Goal: Communication & Community: Answer question/provide support

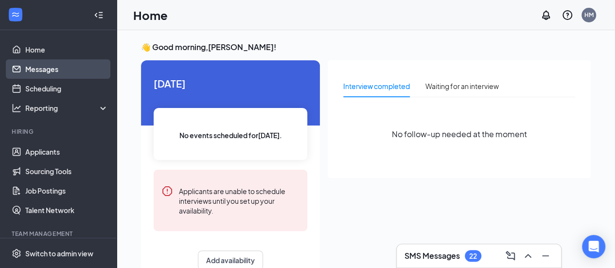
click at [30, 70] on link "Messages" at bounding box center [66, 68] width 83 height 19
click at [43, 61] on link "Messages" at bounding box center [66, 68] width 83 height 19
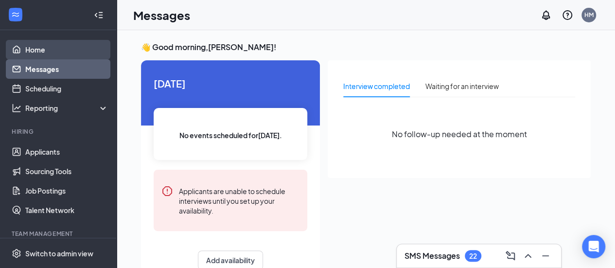
click at [25, 43] on link "Home" at bounding box center [66, 49] width 83 height 19
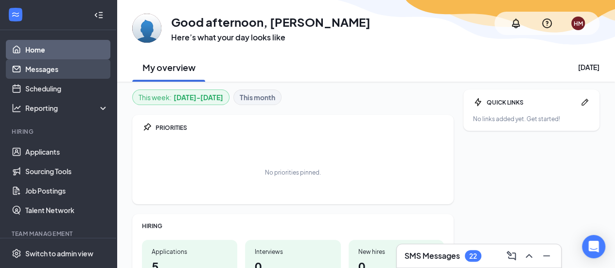
click at [53, 72] on link "Messages" at bounding box center [66, 68] width 83 height 19
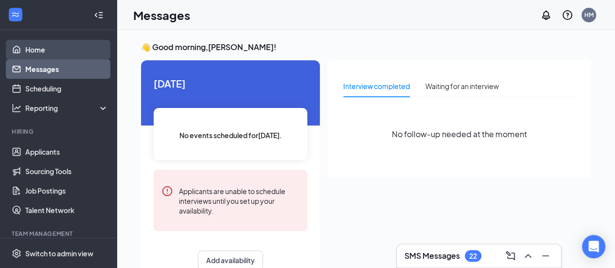
click at [37, 45] on link "Home" at bounding box center [66, 49] width 83 height 19
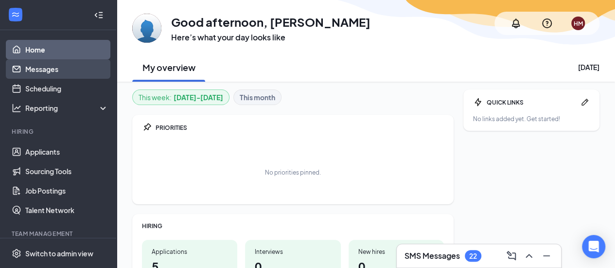
click at [72, 71] on link "Messages" at bounding box center [66, 68] width 83 height 19
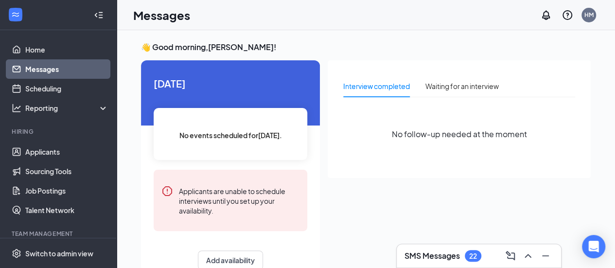
click at [35, 67] on link "Messages" at bounding box center [66, 68] width 83 height 19
click at [31, 70] on link "Messages" at bounding box center [66, 68] width 83 height 19
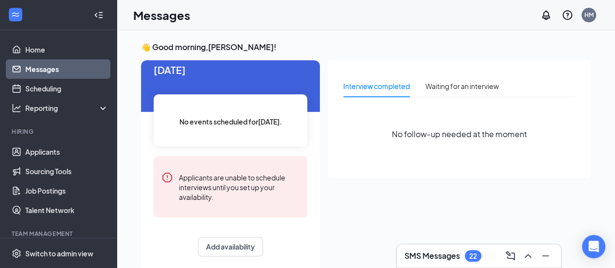
click at [52, 68] on link "Messages" at bounding box center [66, 68] width 83 height 19
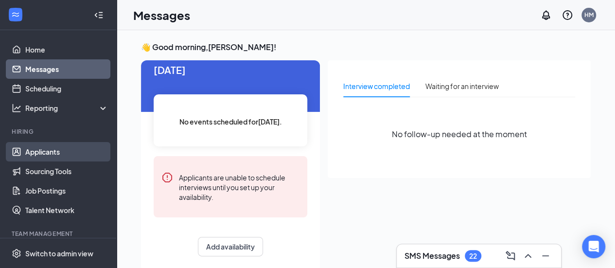
click at [58, 150] on link "Applicants" at bounding box center [66, 151] width 83 height 19
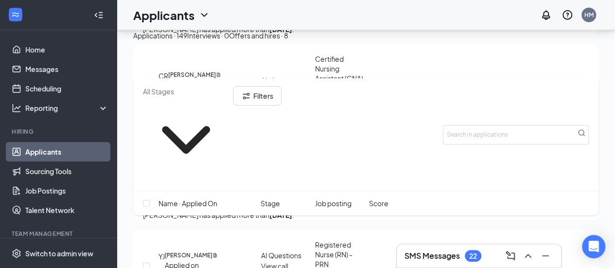
scroll to position [1283, 0]
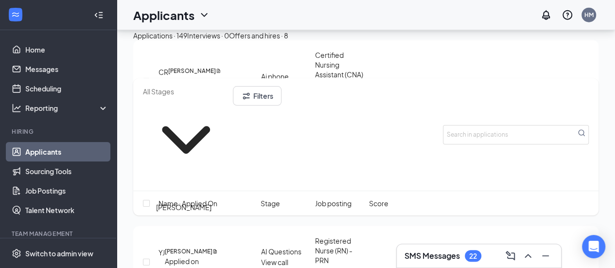
click at [172, 168] on h5 "[PERSON_NAME]" at bounding box center [190, 163] width 48 height 9
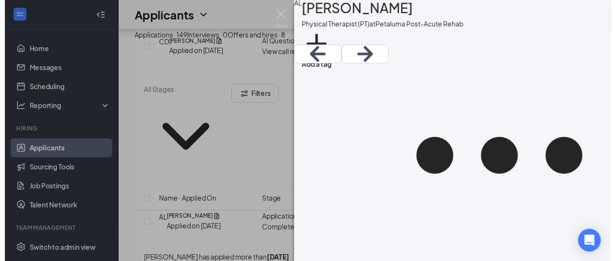
scroll to position [2, 0]
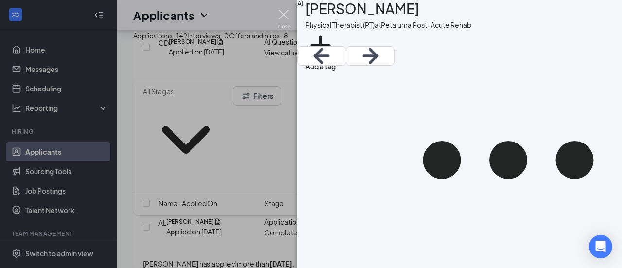
click at [283, 10] on img at bounding box center [284, 19] width 12 height 19
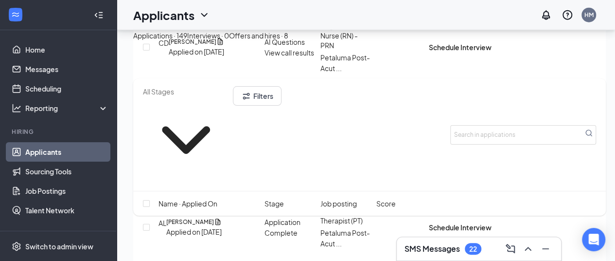
click at [26, 127] on div "Hiring" at bounding box center [59, 131] width 95 height 8
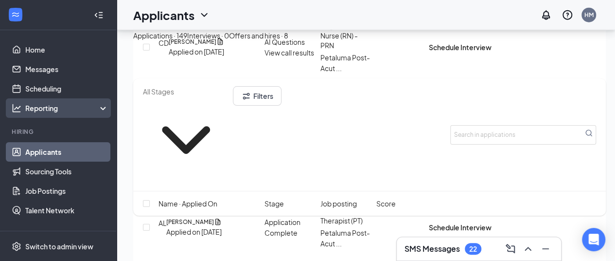
click at [9, 116] on div "Reporting" at bounding box center [58, 107] width 117 height 19
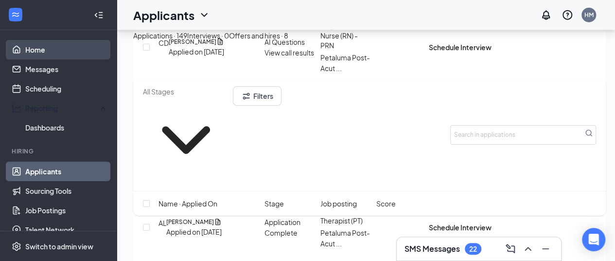
click at [43, 43] on link "Home" at bounding box center [66, 49] width 83 height 19
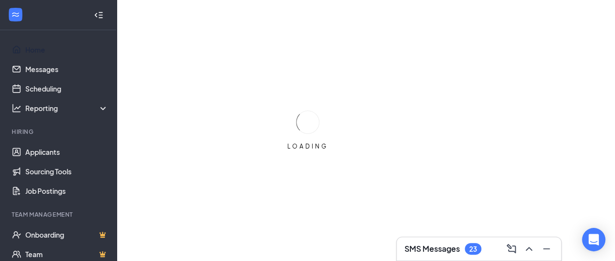
click at [43, 43] on link "Home" at bounding box center [66, 49] width 83 height 19
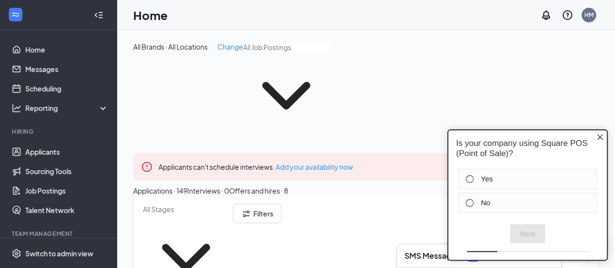
click at [601, 136] on icon "Close button" at bounding box center [600, 137] width 6 height 6
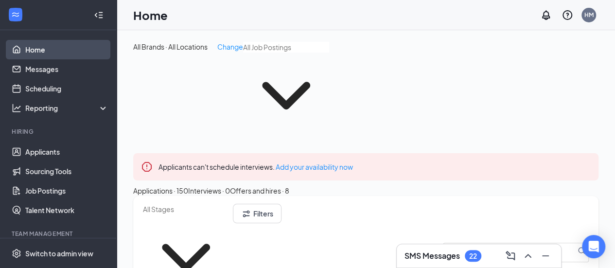
click at [27, 50] on link "Home" at bounding box center [66, 49] width 83 height 19
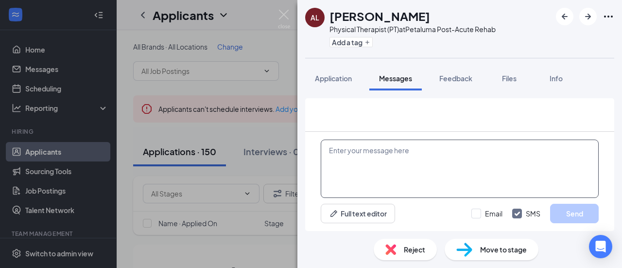
click at [403, 182] on textarea at bounding box center [460, 168] width 278 height 58
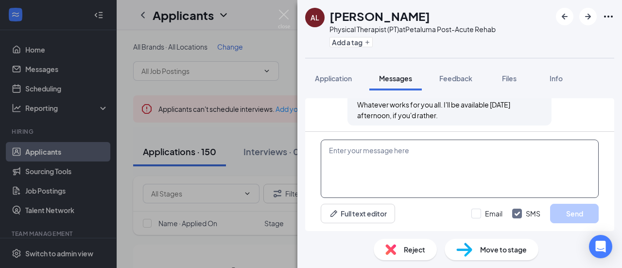
scroll to position [740, 0]
click at [396, 169] on textarea at bounding box center [460, 168] width 278 height 58
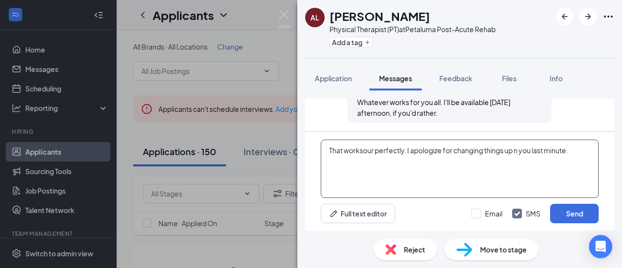
click at [364, 153] on textarea "That worksour perfectly. I apologize for changing things up n you last minute." at bounding box center [460, 168] width 278 height 58
click at [515, 149] on textarea "That works out perfectly. I apologize for changing things up n you last minute." at bounding box center [460, 168] width 278 height 58
click at [581, 147] on textarea "That works out perfectly. I apologize for changing things up on you last minute." at bounding box center [460, 168] width 278 height 58
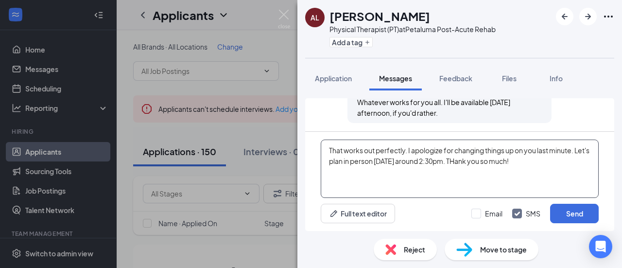
click at [506, 160] on textarea "That works out perfectly. I apologize for changing things up on you last minute…" at bounding box center [460, 168] width 278 height 58
type textarea "That works out perfectly. I apologize for changing things up on you last minute…"
click at [571, 216] on button "Send" at bounding box center [574, 213] width 49 height 19
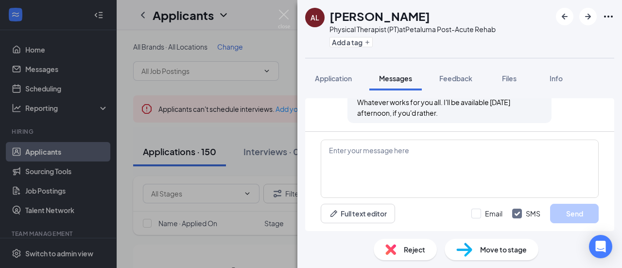
scroll to position [808, 0]
